Goal: Task Accomplishment & Management: Use online tool/utility

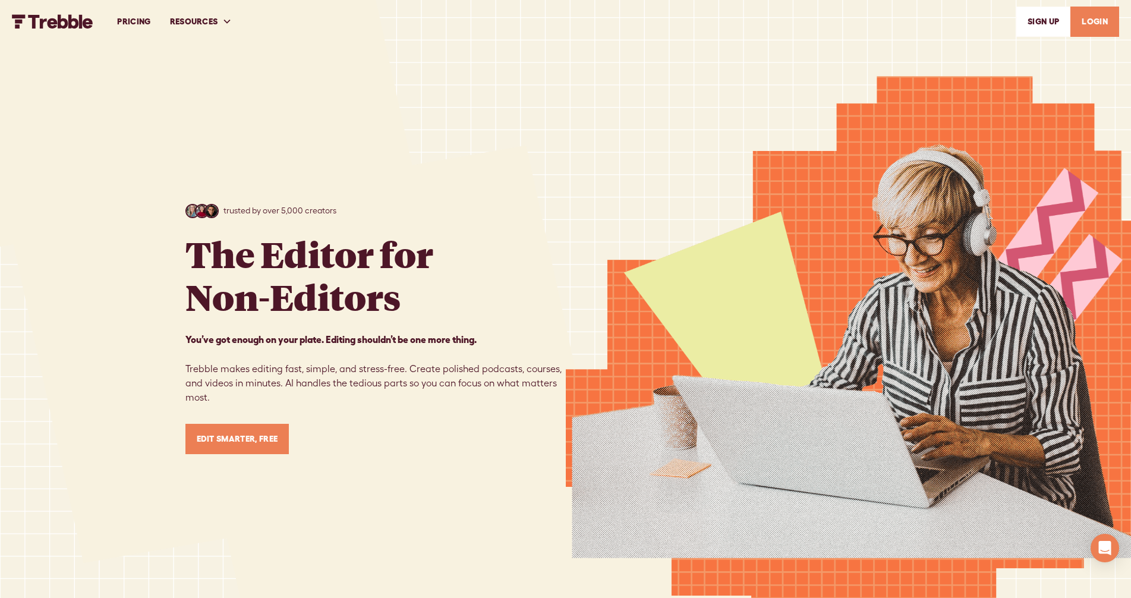
click at [1083, 19] on link "LOGIN" at bounding box center [1094, 22] width 49 height 30
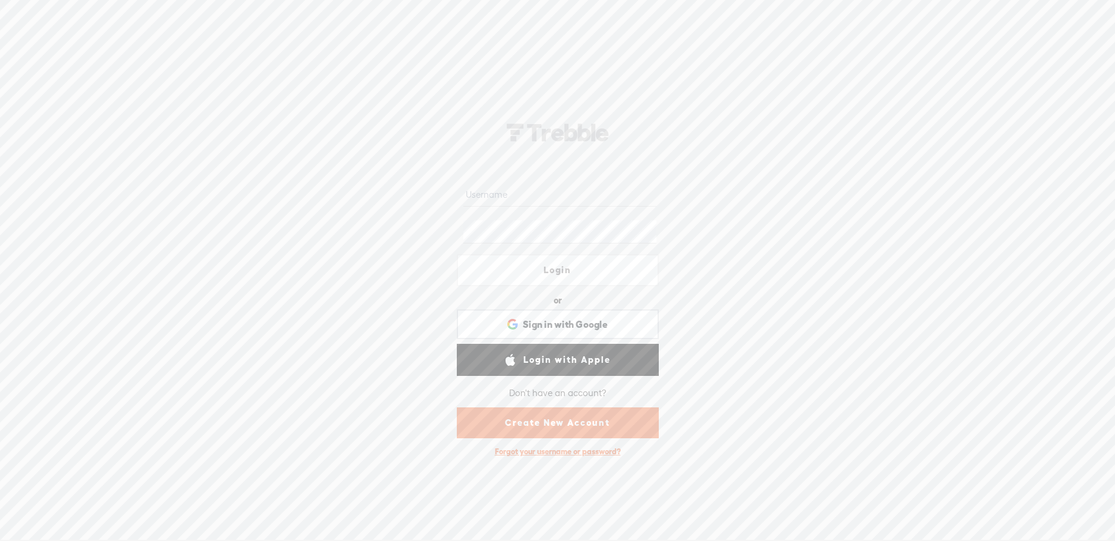
click at [509, 193] on input "text" at bounding box center [559, 195] width 193 height 23
type input "[EMAIL_ADDRESS][DOMAIN_NAME]"
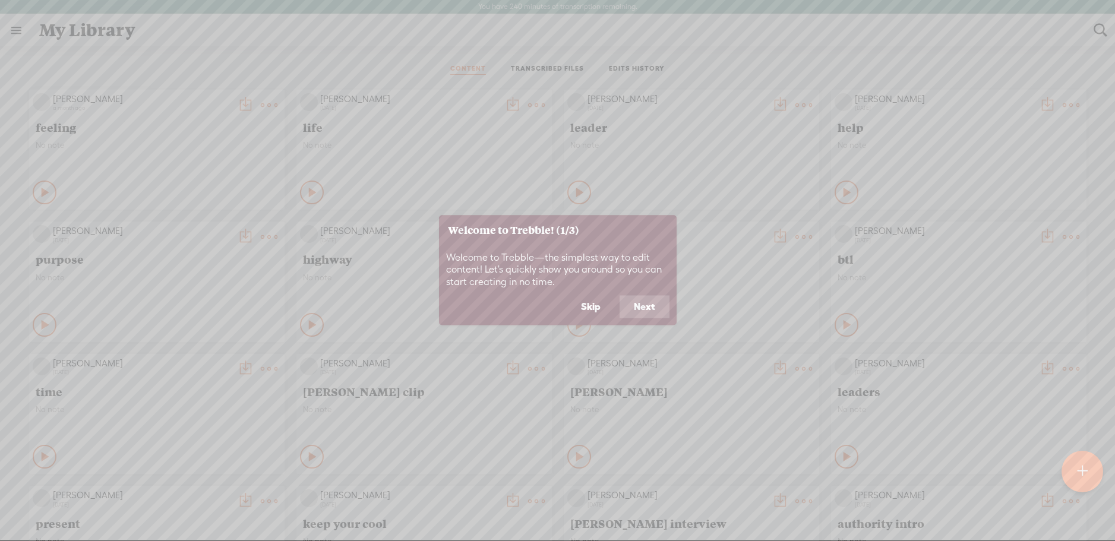
click at [605, 308] on button "Skip" at bounding box center [591, 307] width 48 height 23
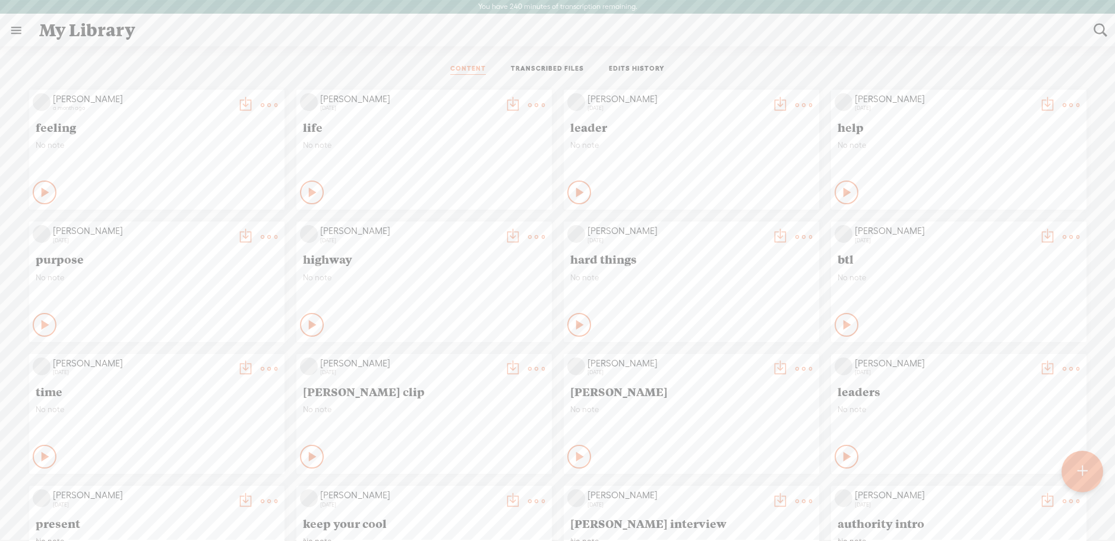
click at [1077, 481] on t at bounding box center [1082, 471] width 11 height 27
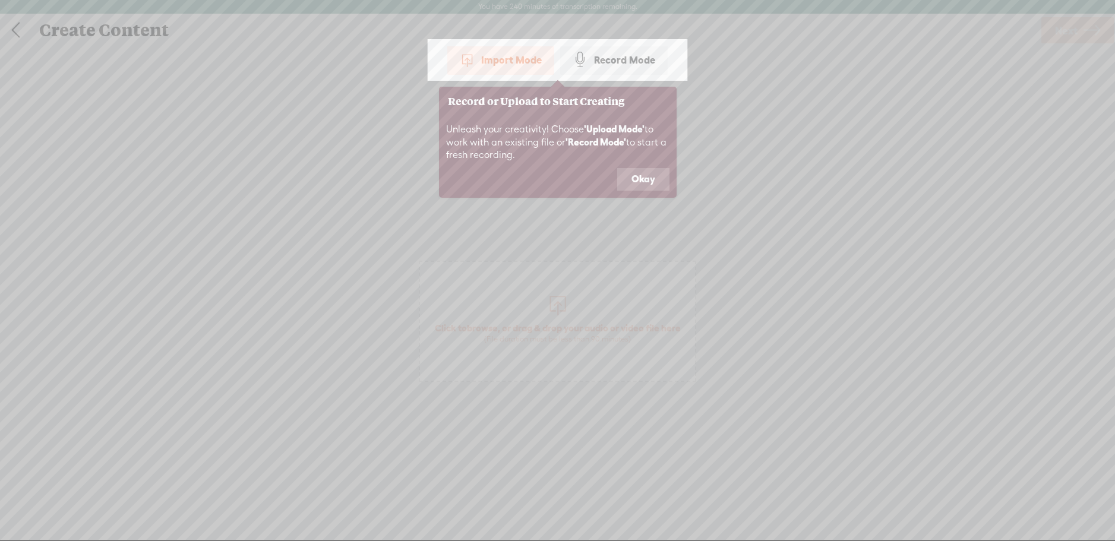
click at [513, 63] on div "Import Mode" at bounding box center [500, 60] width 107 height 30
click at [644, 182] on button "Okay" at bounding box center [643, 179] width 52 height 23
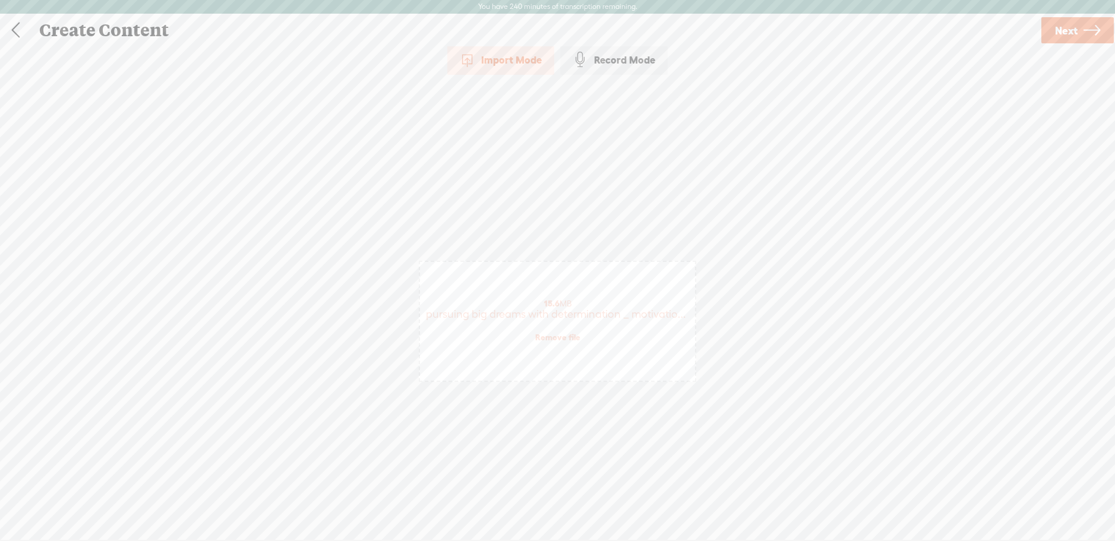
click at [1067, 27] on span "Next" at bounding box center [1066, 30] width 23 height 30
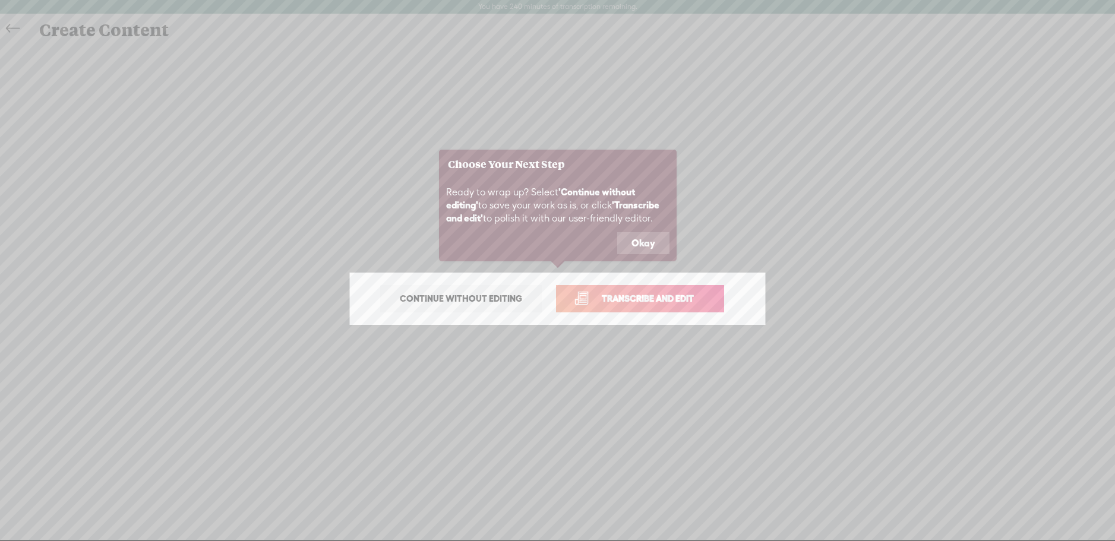
click at [641, 299] on span "Transcribe and edit" at bounding box center [647, 299] width 117 height 14
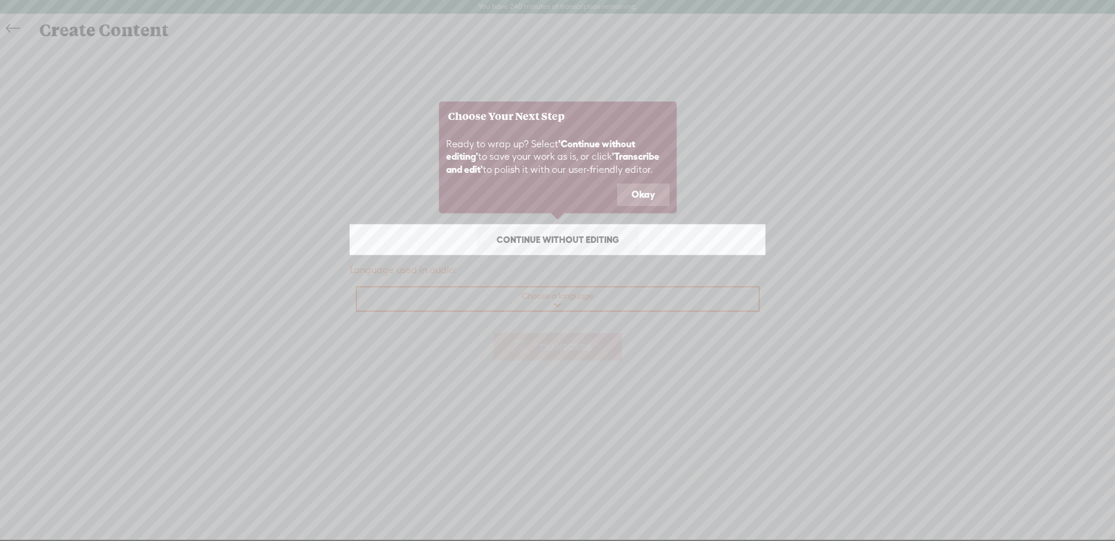
click at [651, 192] on button "Okay" at bounding box center [643, 195] width 52 height 23
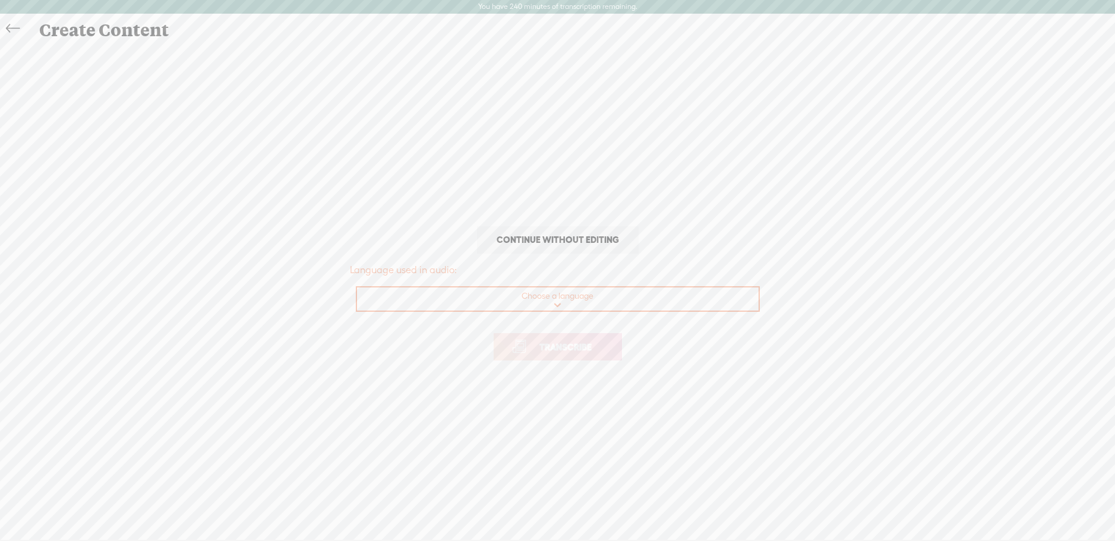
click at [583, 303] on select "Choose a language Afrikaans Albanian Amharic Arabic, Gulf Arabic, Modern Standa…" at bounding box center [558, 300] width 403 height 24
select select "en-US"
click at [357, 288] on select "Choose a language Afrikaans Albanian Amharic Arabic, Gulf Arabic, Modern Standa…" at bounding box center [558, 300] width 403 height 24
click at [567, 351] on span "Transcribe" at bounding box center [565, 347] width 77 height 14
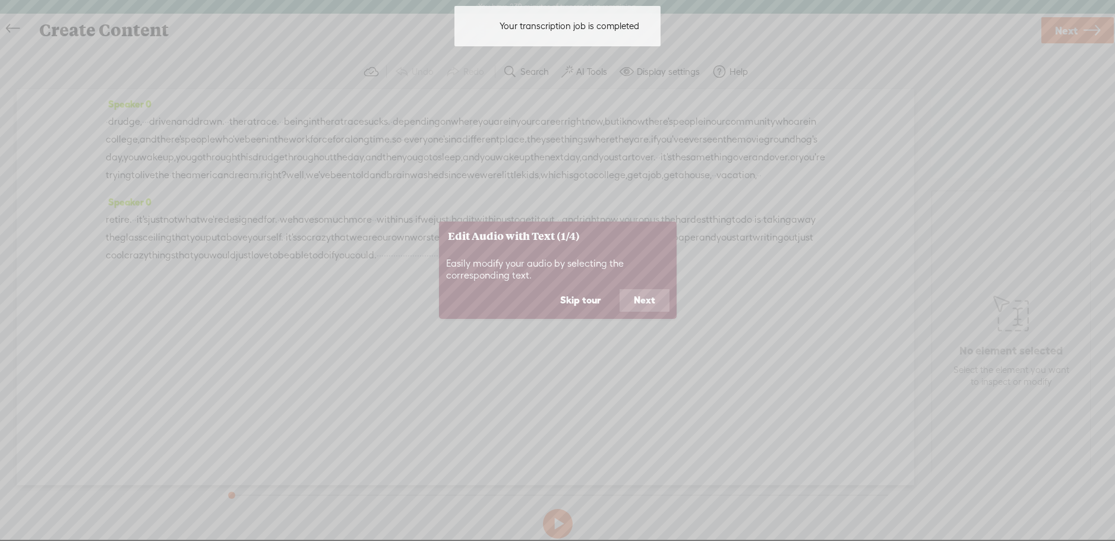
click at [579, 302] on button "Skip tour" at bounding box center [580, 300] width 69 height 23
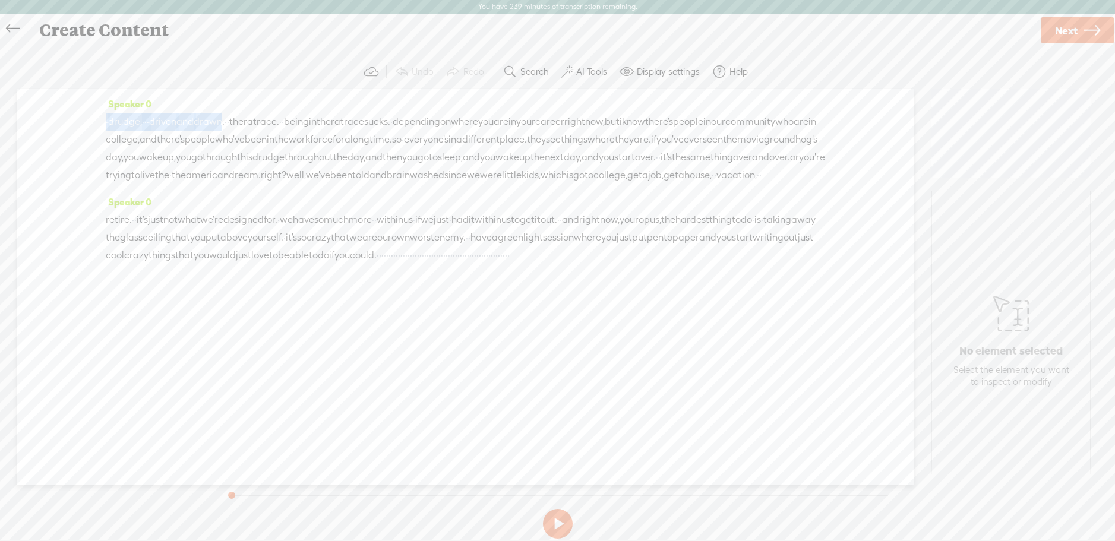
drag, startPoint x: 245, startPoint y: 124, endPoint x: 61, endPoint y: 116, distance: 184.4
click at [61, 116] on div "Speaker 0 · drudge, · · · driven and drawn. · · the rat race. · · being in the …" at bounding box center [466, 287] width 898 height 396
click at [45, 93] on span "Delete" at bounding box center [45, 93] width 28 height 12
click at [120, 122] on span "·" at bounding box center [119, 122] width 2 height 18
click at [141, 99] on span at bounding box center [146, 93] width 18 height 21
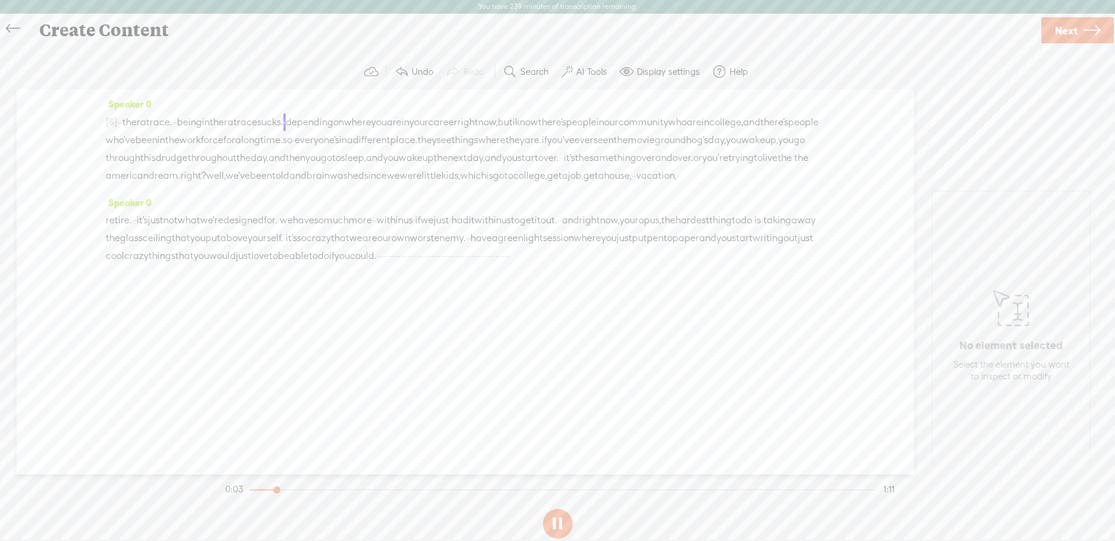
click at [1061, 34] on span "Next" at bounding box center [1066, 30] width 23 height 30
click at [480, 279] on input "text" at bounding box center [560, 280] width 407 height 23
type input "rat race"
click at [1090, 33] on link "Finish" at bounding box center [1080, 30] width 71 height 26
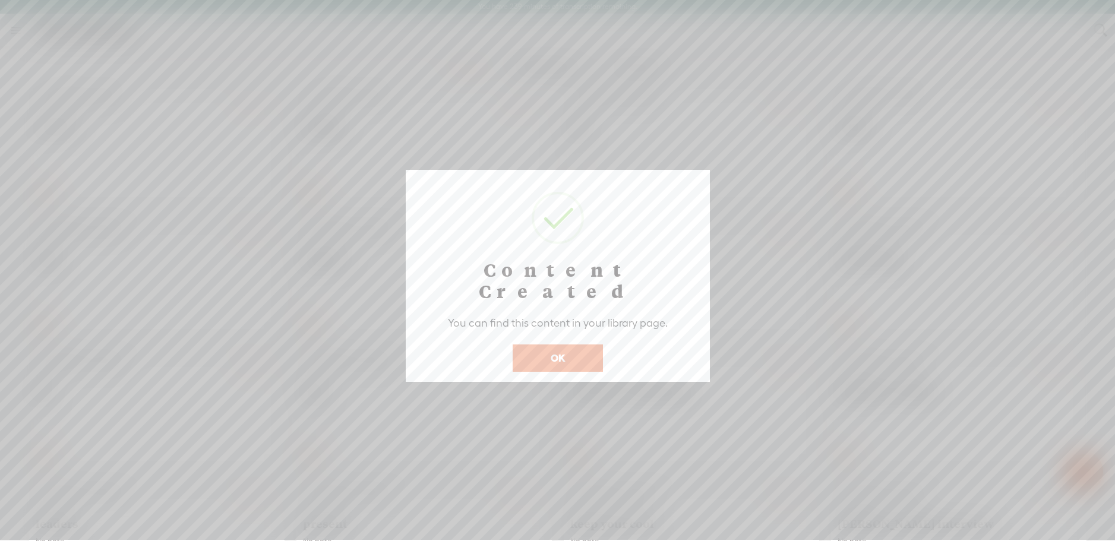
click at [572, 345] on button "OK" at bounding box center [558, 358] width 90 height 27
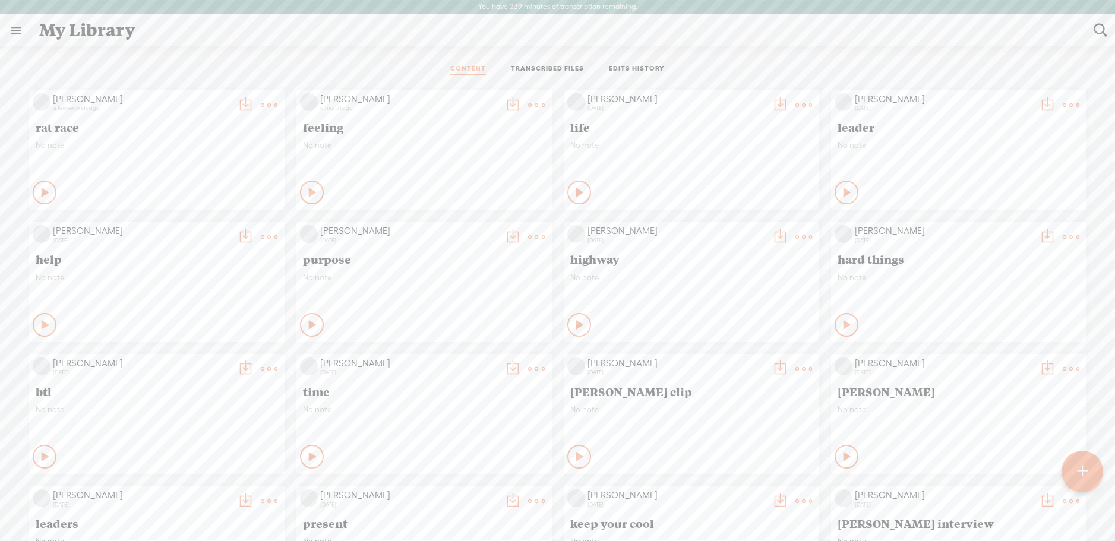
click at [261, 103] on t at bounding box center [269, 105] width 17 height 17
click at [159, 47] on div "CONTENT TRANSCRIBED FILES EDITS HISTORY All All Drafts On-air Scheduled All Dra…" at bounding box center [557, 324] width 1115 height 556
click at [261, 100] on t at bounding box center [269, 105] width 17 height 17
click at [188, 257] on link "Download as..." at bounding box center [202, 254] width 119 height 27
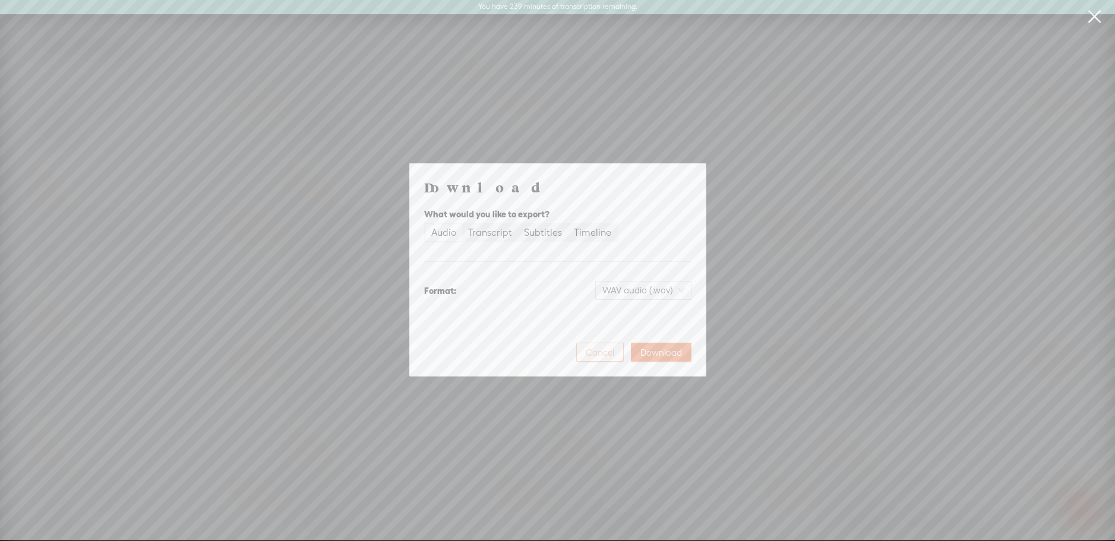
click at [597, 351] on span "Cancel" at bounding box center [600, 353] width 29 height 12
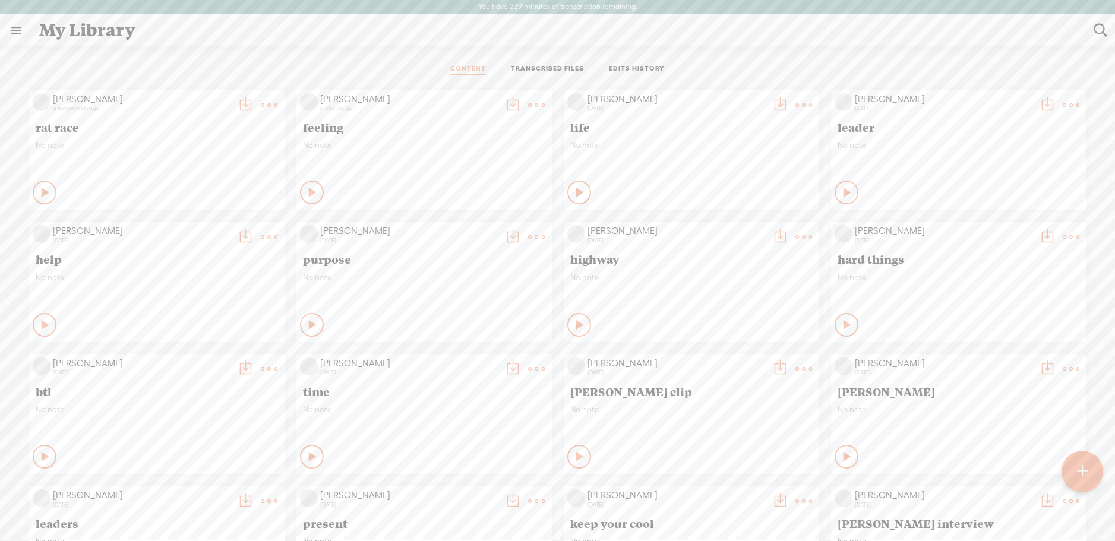
click at [261, 107] on t at bounding box center [269, 105] width 17 height 17
click at [285, 48] on div "CONTENT TRANSCRIBED FILES EDITS HISTORY All All Drafts On-air Scheduled All Dra…" at bounding box center [557, 324] width 1115 height 556
click at [261, 106] on t at bounding box center [269, 105] width 17 height 17
click at [261, 105] on t at bounding box center [269, 105] width 17 height 17
click at [206, 228] on link "Download as..." at bounding box center [202, 226] width 119 height 27
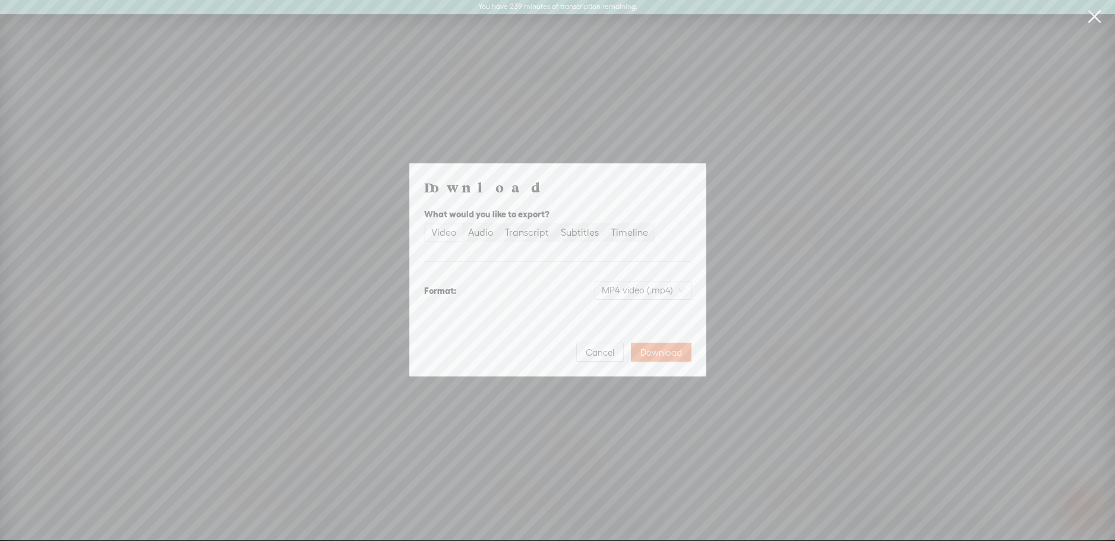
click at [672, 357] on span "Download" at bounding box center [662, 353] width 42 height 12
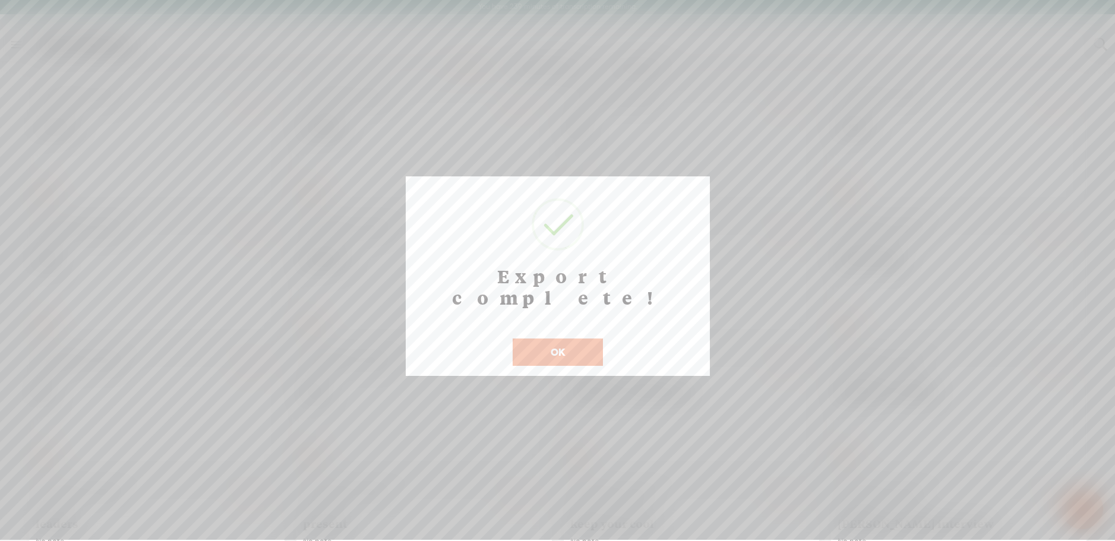
click at [570, 339] on button "OK" at bounding box center [558, 352] width 90 height 27
